Goal: Use online tool/utility: Utilize a website feature to perform a specific function

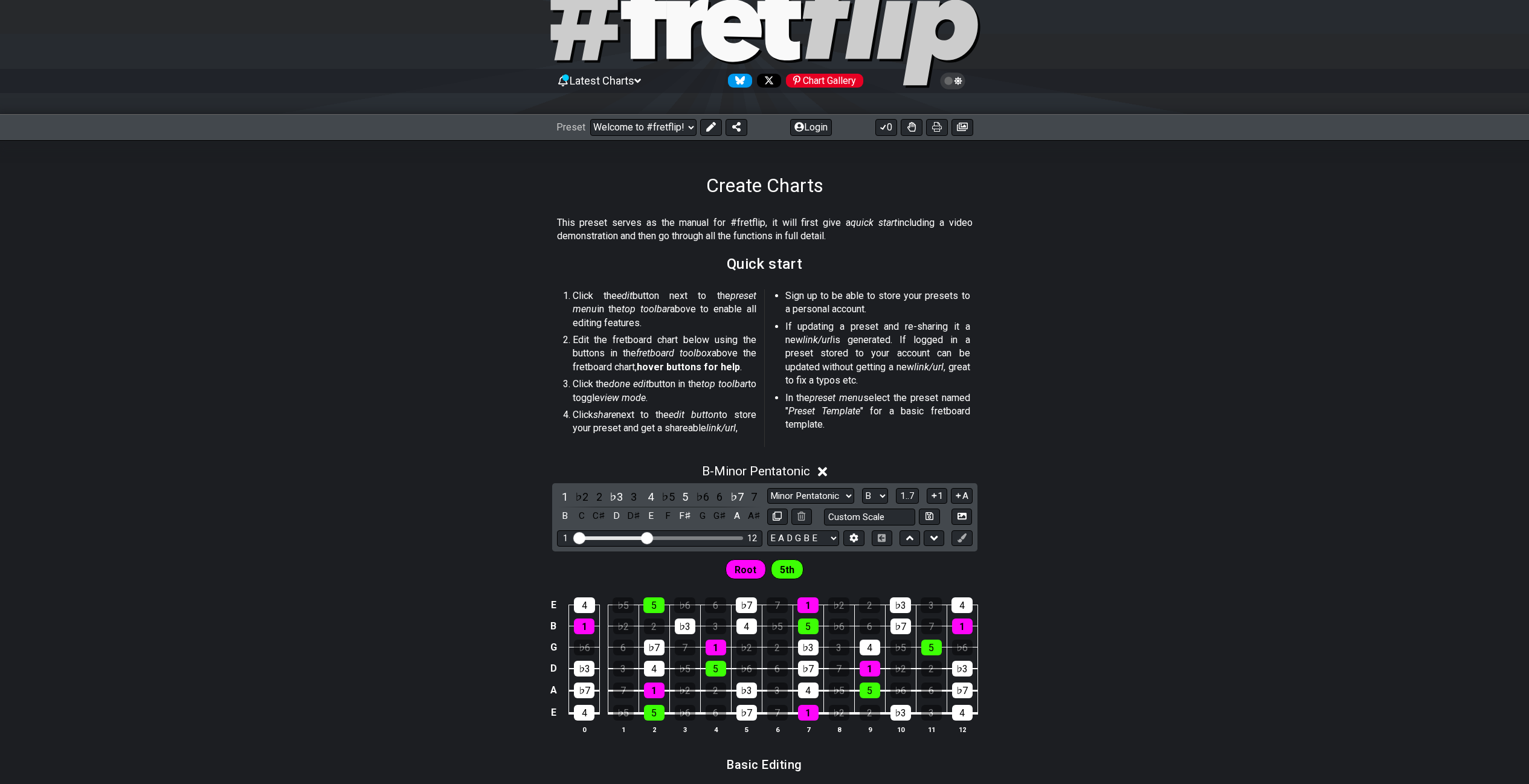
scroll to position [6, 0]
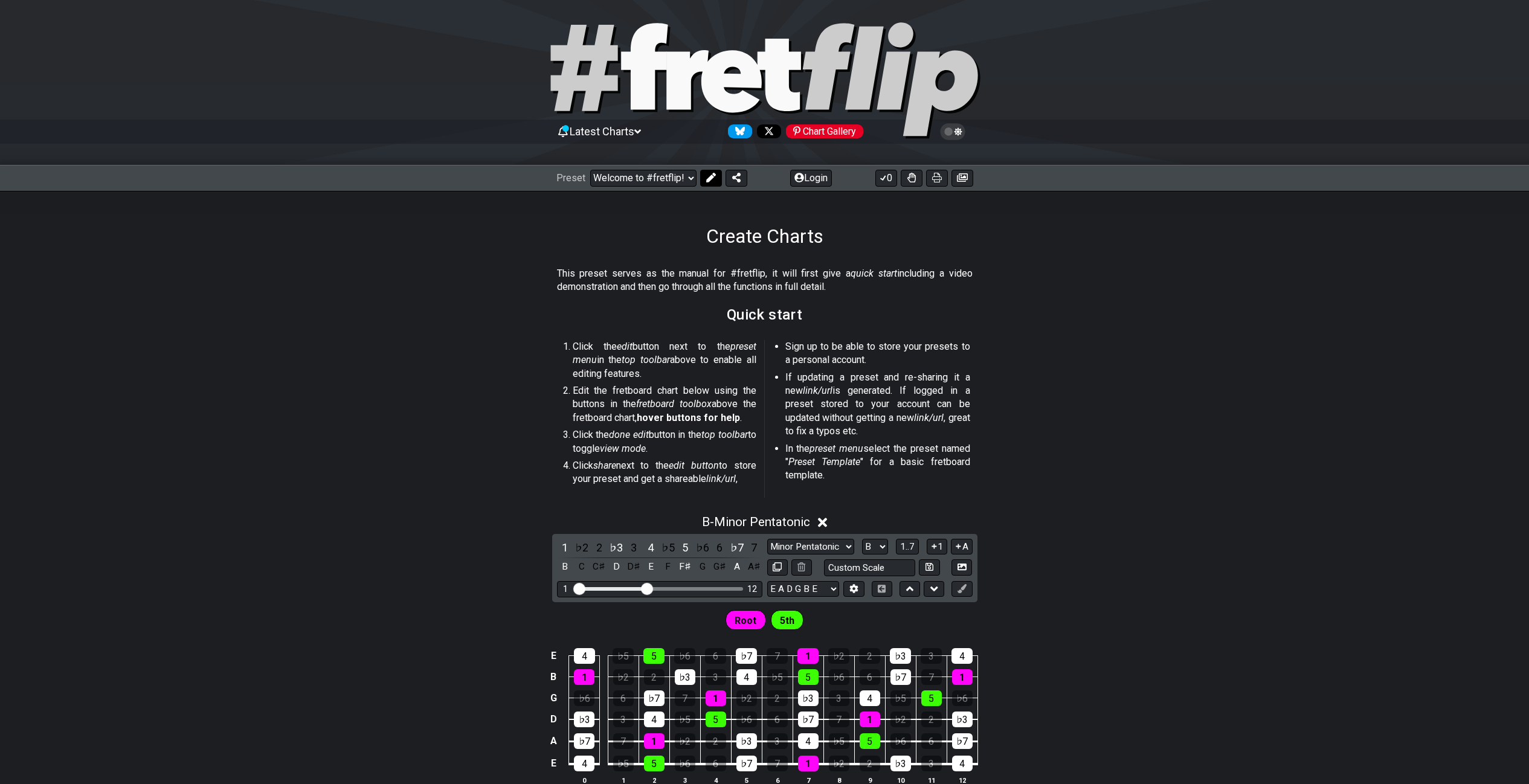
click at [708, 177] on icon at bounding box center [710, 177] width 9 height 9
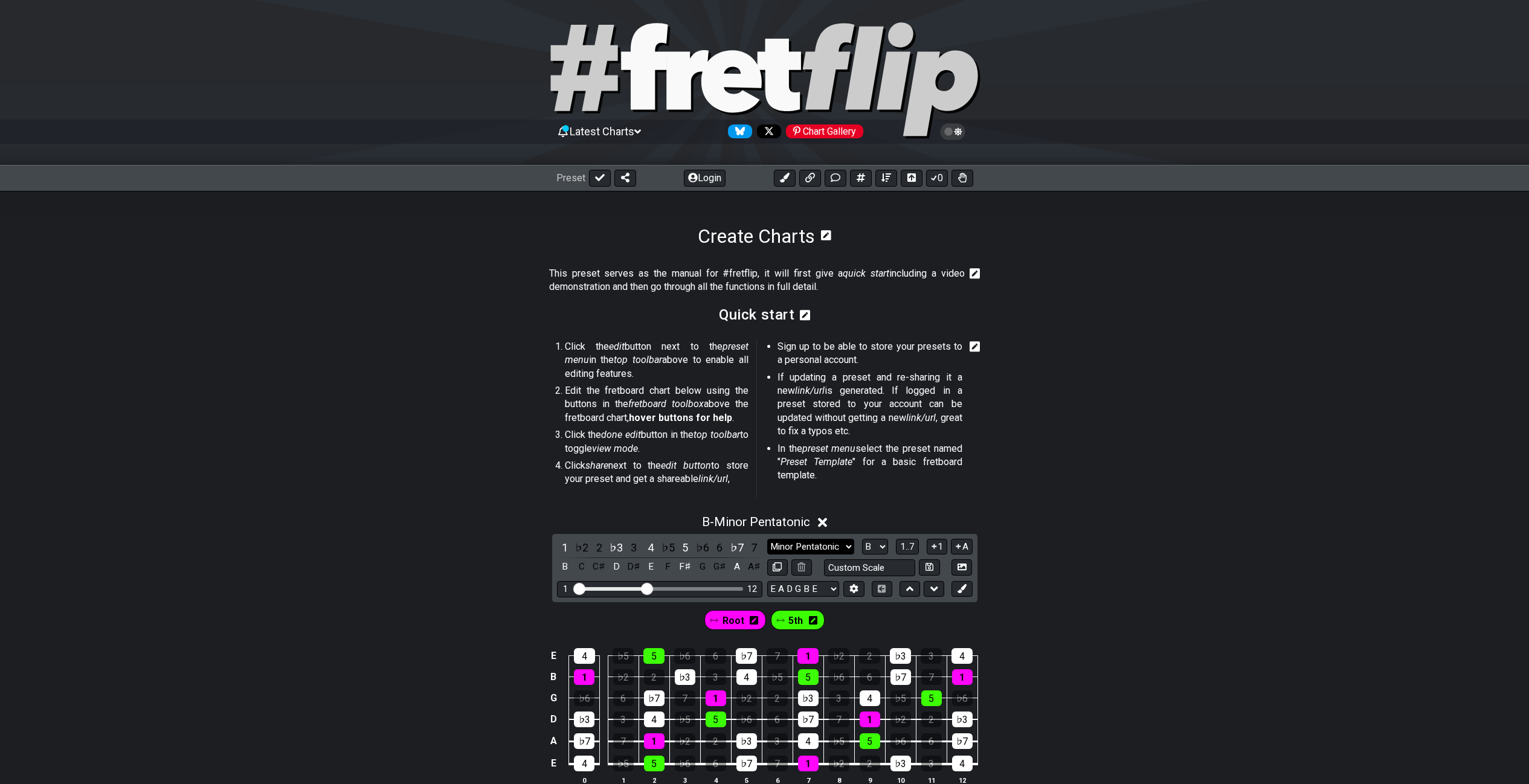
select select "Minor / Aeolian"
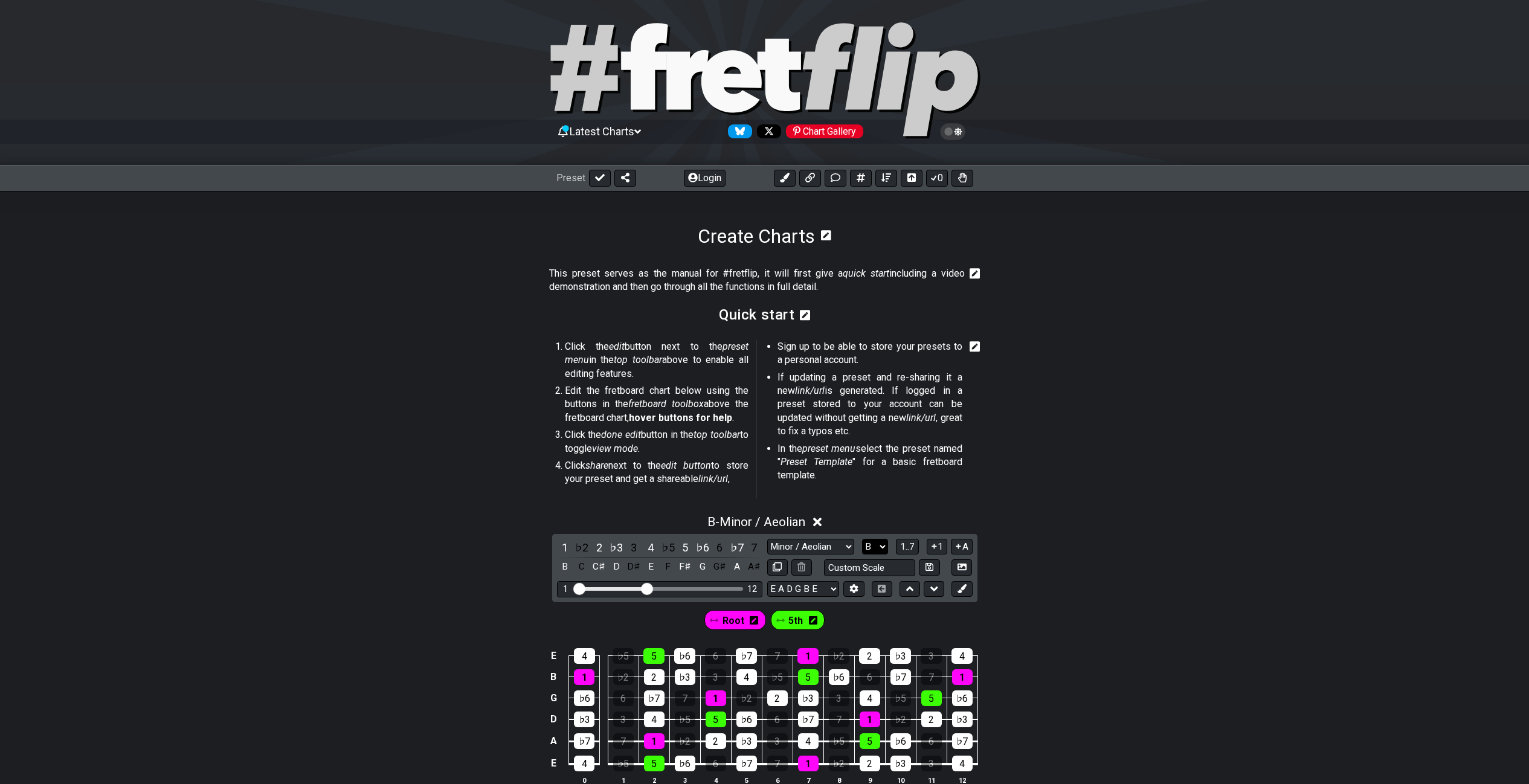
select select "E"
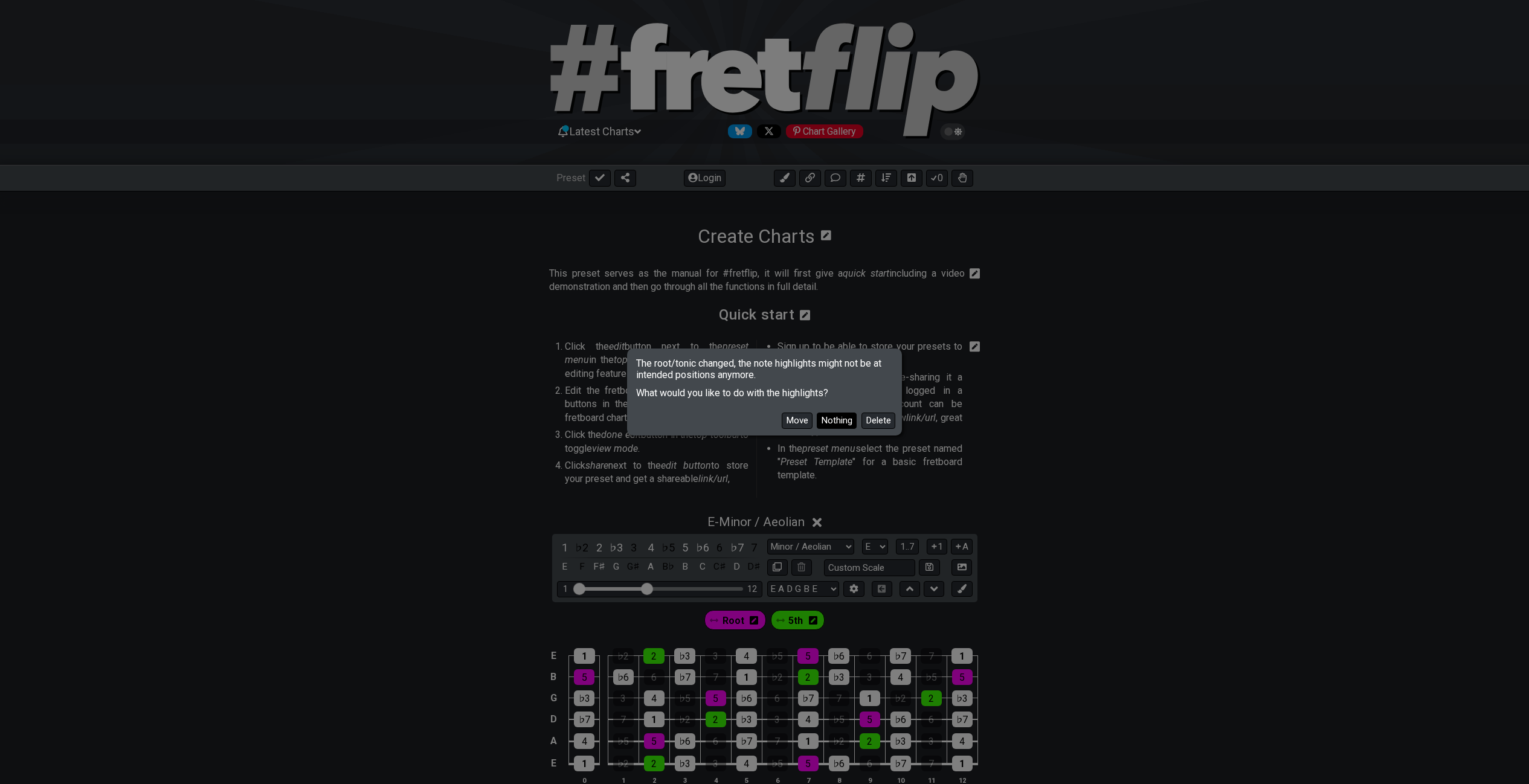
click at [836, 421] on button "Nothing" at bounding box center [837, 421] width 40 height 16
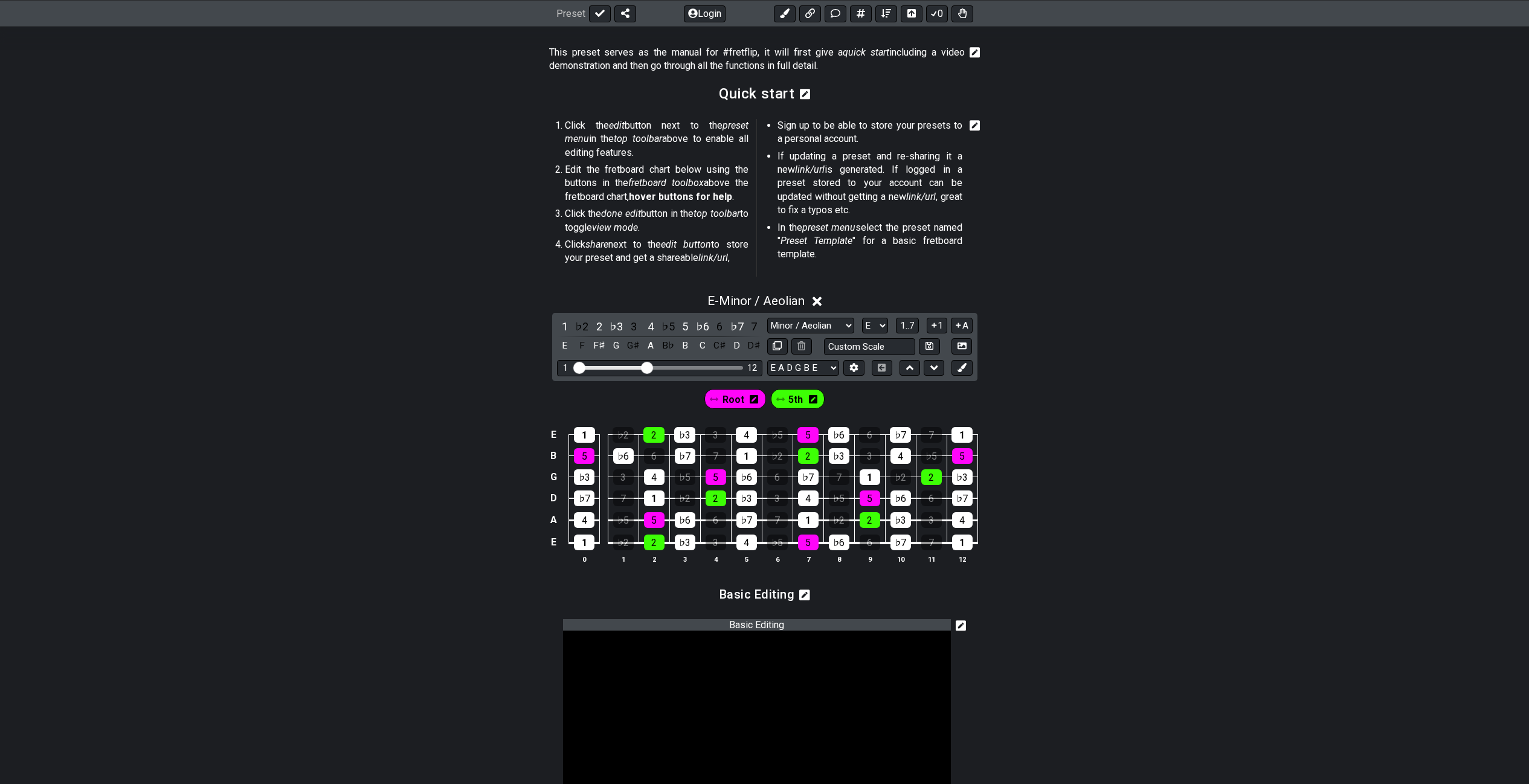
scroll to position [263, 0]
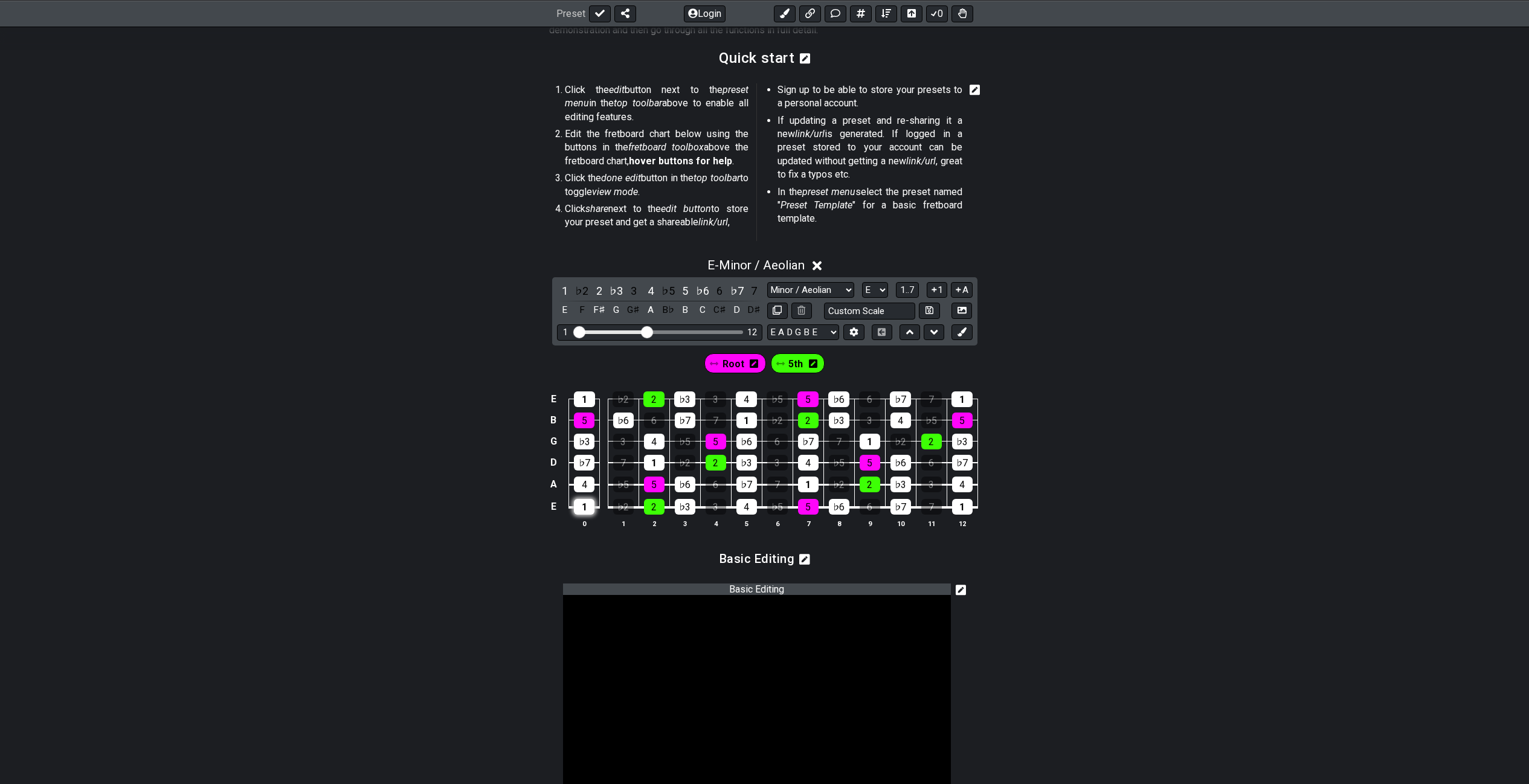
click at [583, 505] on div "1" at bounding box center [584, 506] width 21 height 16
click at [626, 484] on div "♭5" at bounding box center [623, 484] width 21 height 16
click at [617, 480] on div "♭5" at bounding box center [623, 484] width 21 height 16
click at [655, 479] on div "5" at bounding box center [654, 484] width 21 height 16
click at [656, 462] on div "1" at bounding box center [654, 462] width 21 height 16
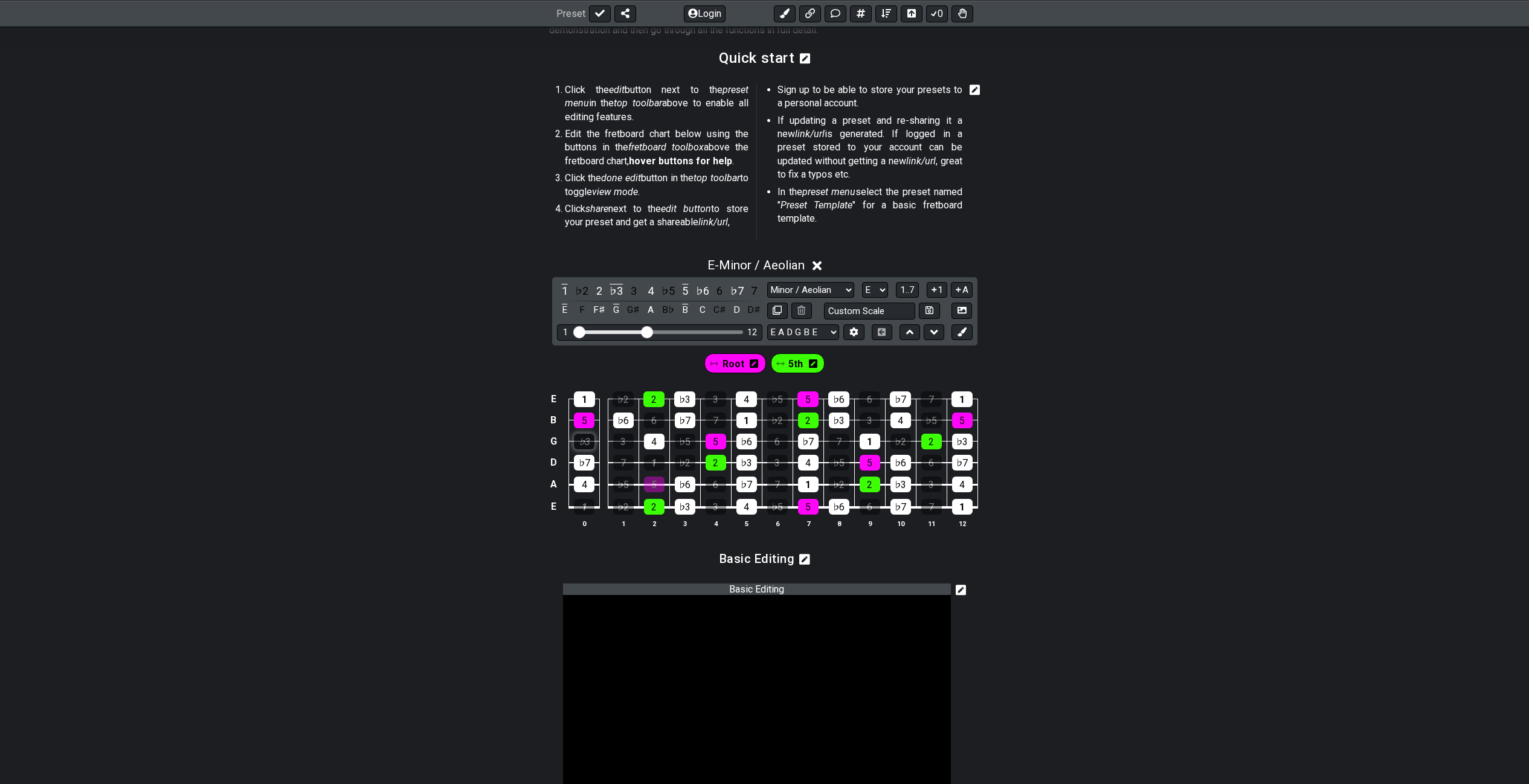
click at [583, 441] on div "♭3" at bounding box center [584, 441] width 21 height 16
click at [585, 420] on div "5" at bounding box center [584, 420] width 21 height 16
click at [587, 396] on div "1" at bounding box center [585, 399] width 21 height 16
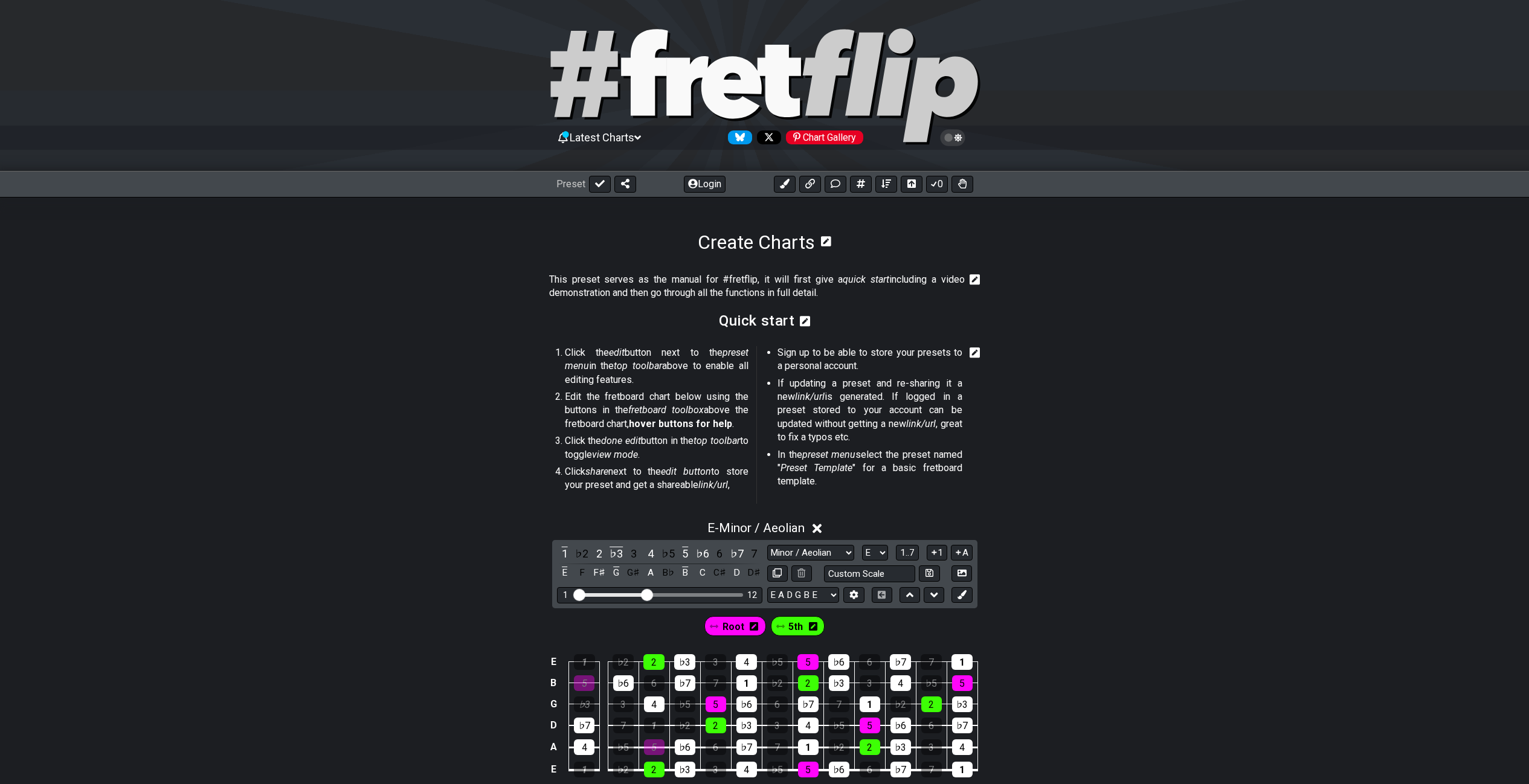
scroll to position [0, 0]
click at [828, 241] on icon at bounding box center [826, 241] width 10 height 11
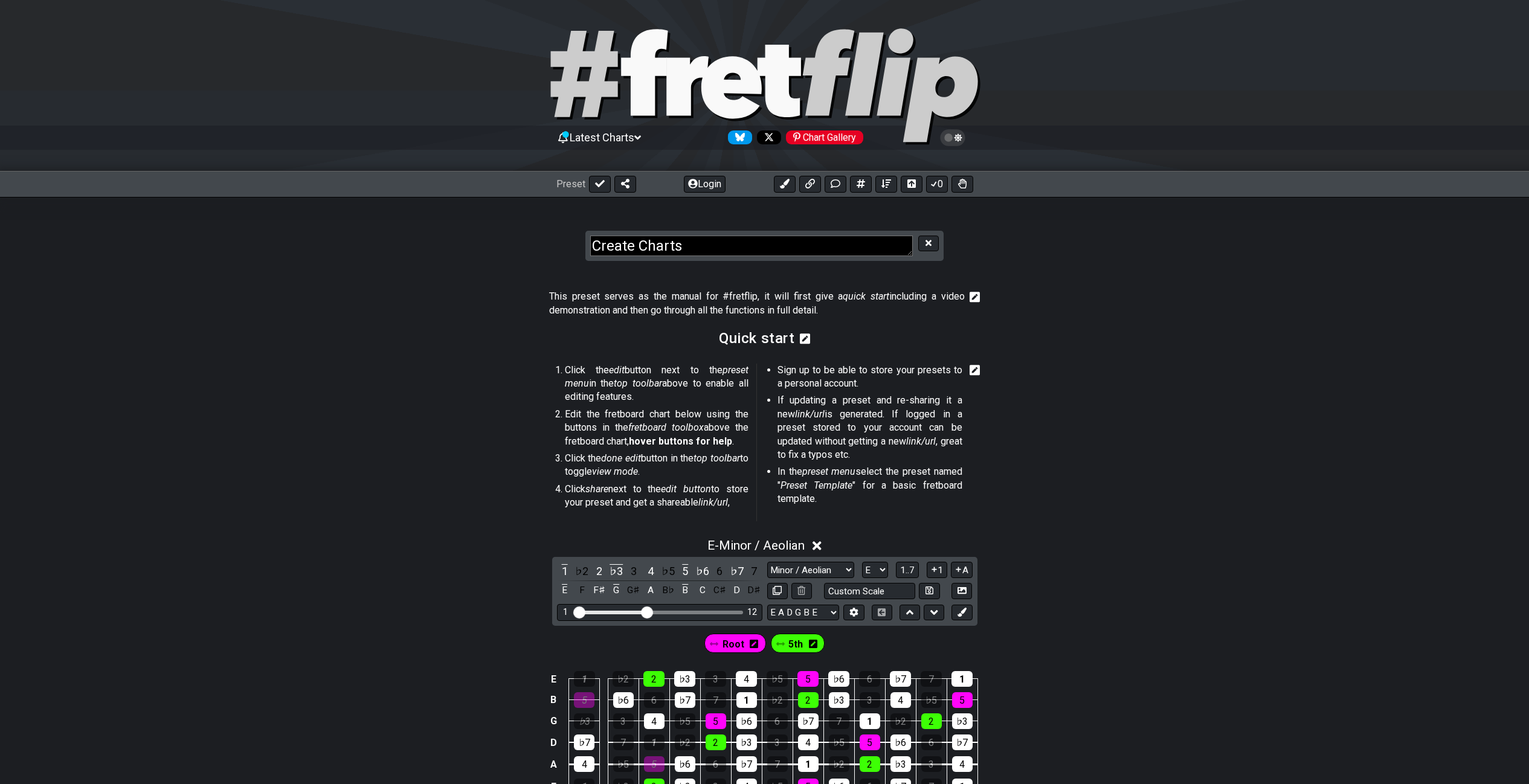
click at [804, 339] on icon at bounding box center [805, 339] width 11 height 12
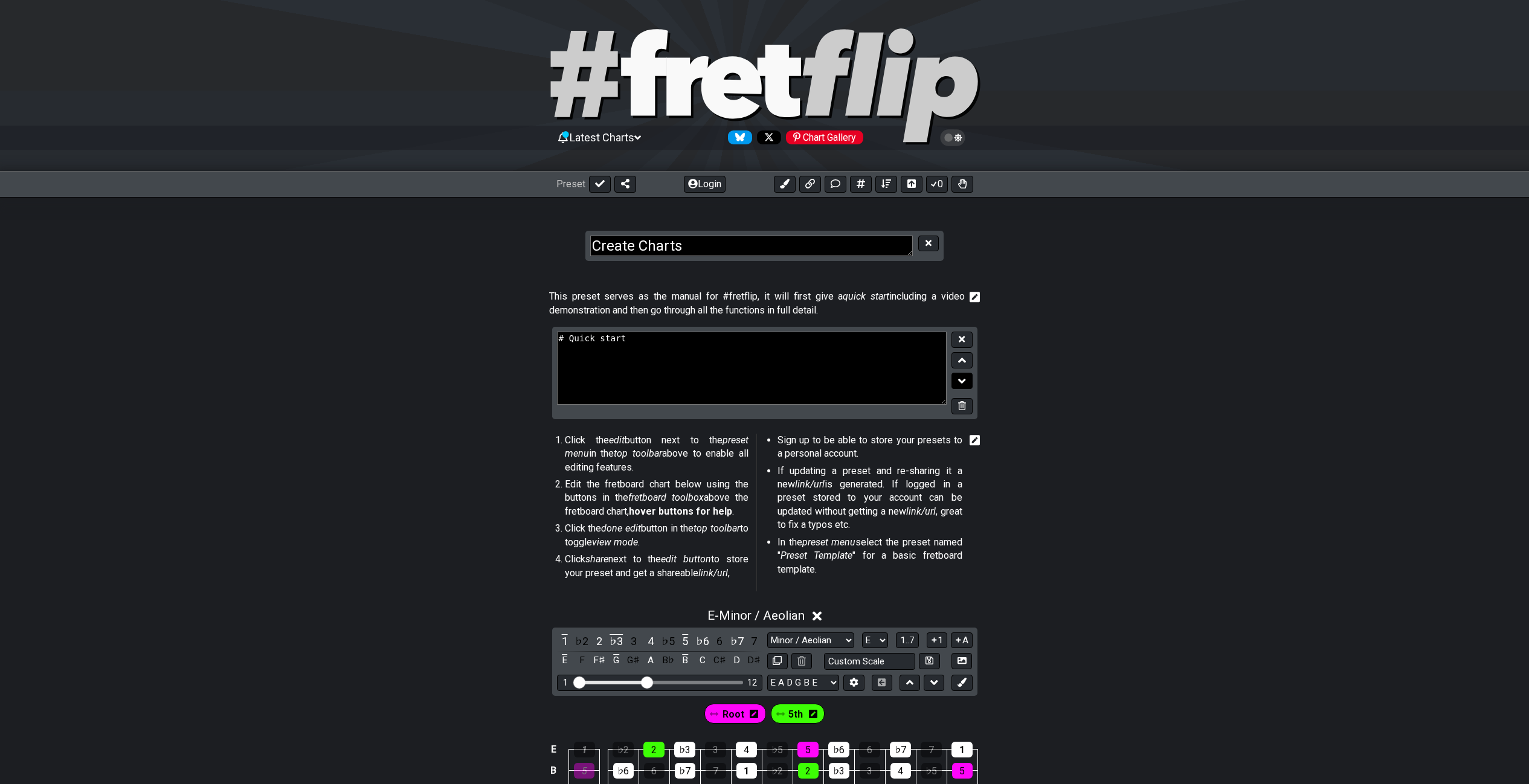
click at [961, 382] on icon at bounding box center [962, 381] width 8 height 12
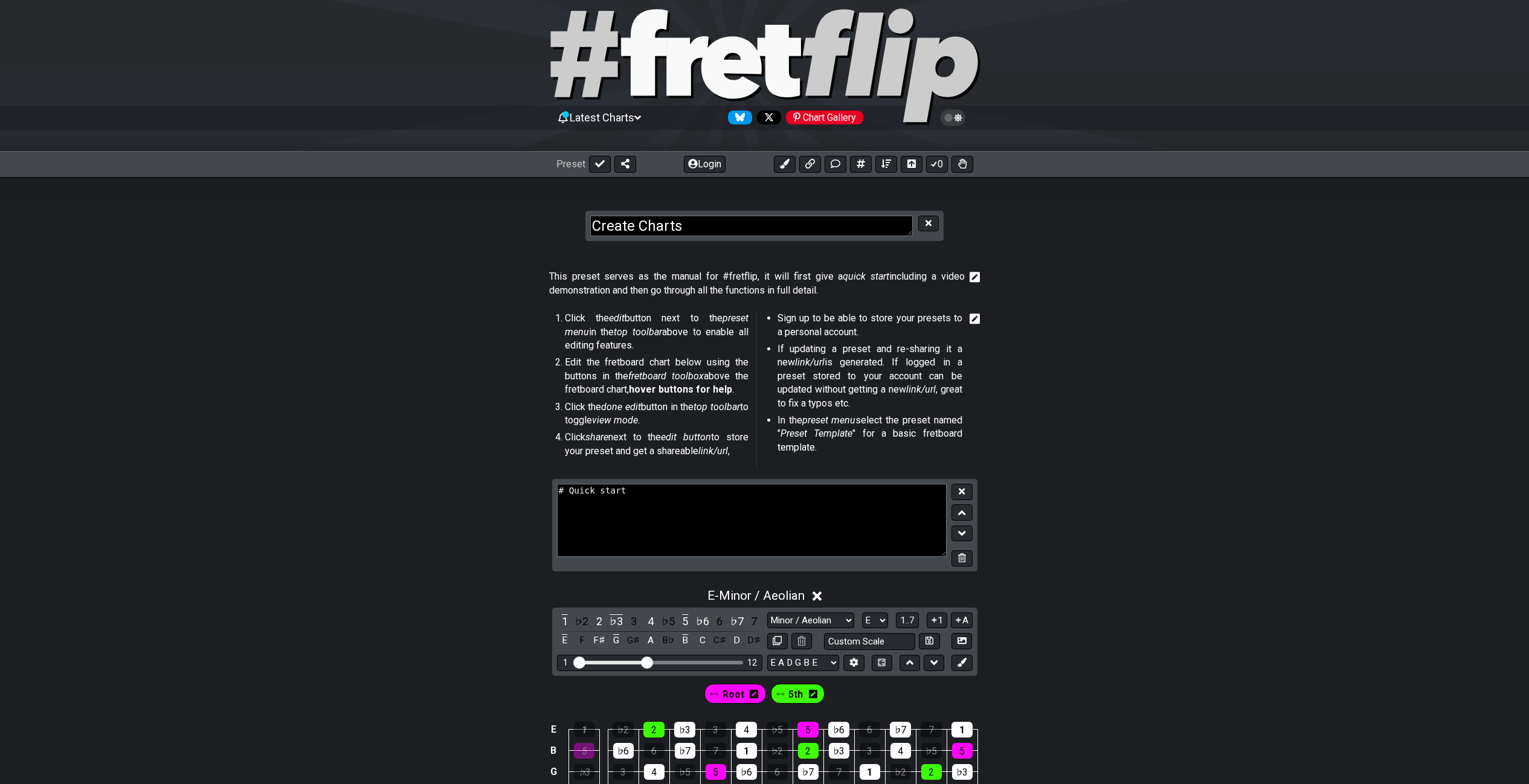
scroll to position [21, 0]
click at [597, 161] on icon at bounding box center [599, 162] width 9 height 9
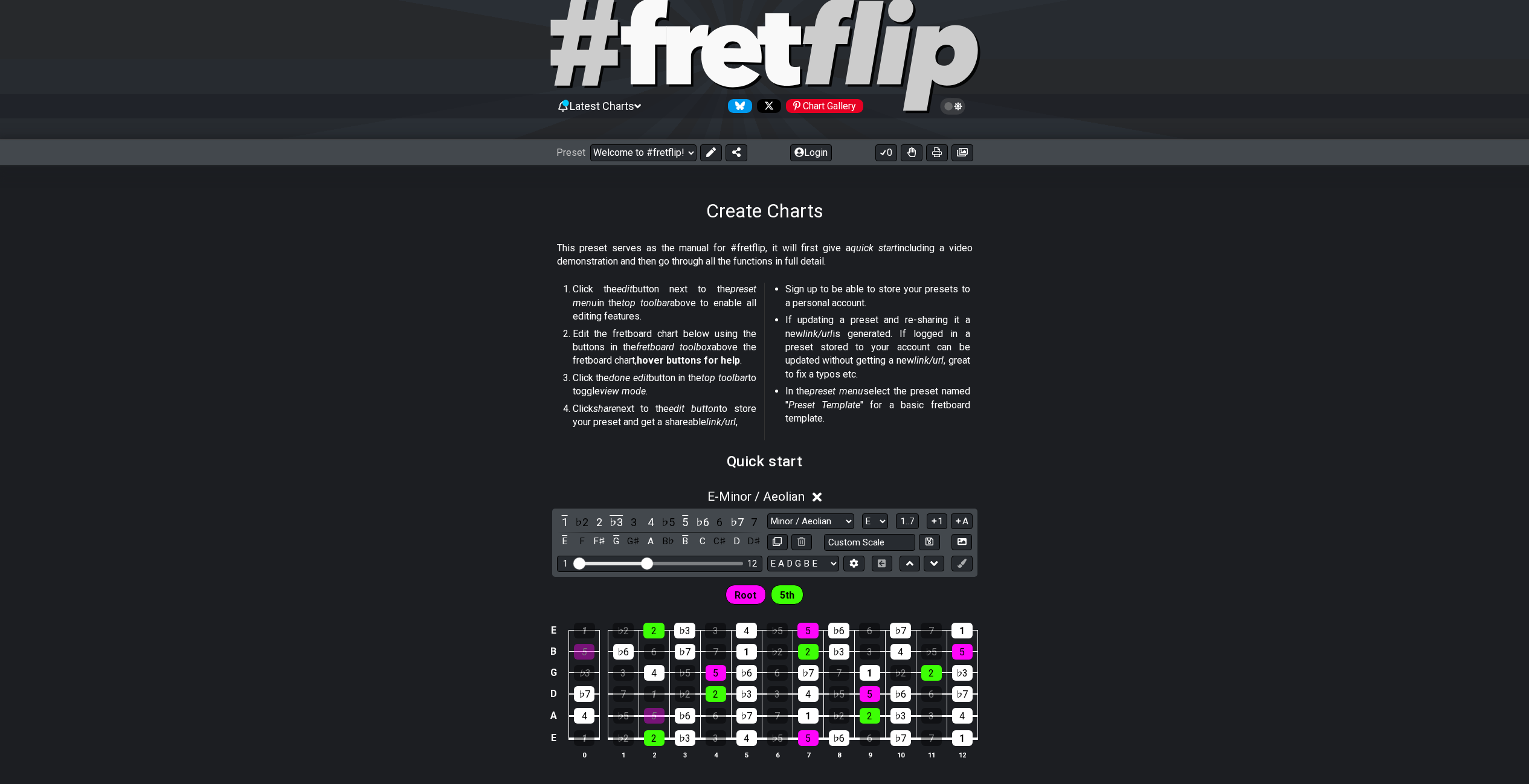
scroll to position [38, 0]
